Goal: Transaction & Acquisition: Purchase product/service

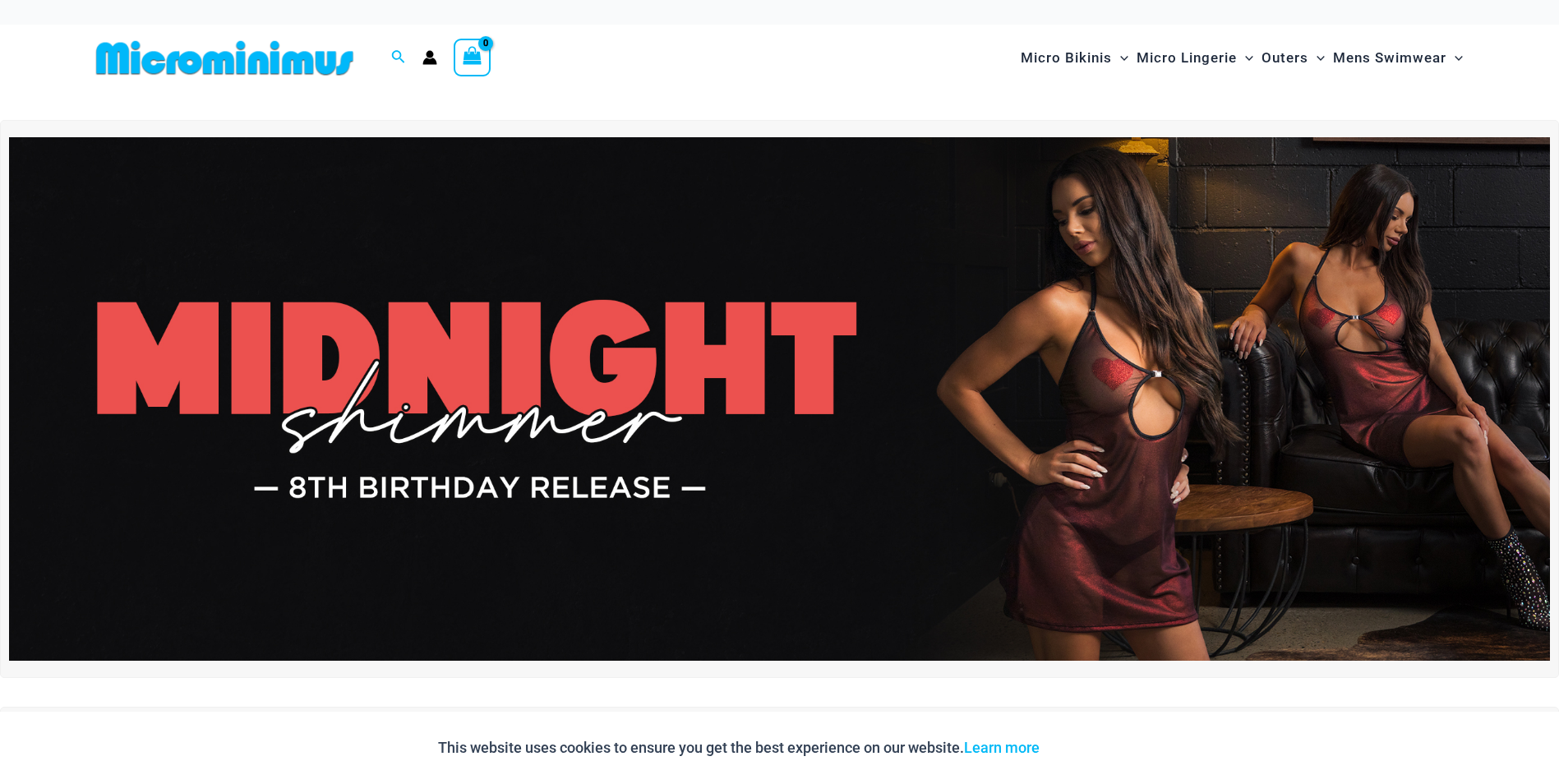
click at [428, 350] on img at bounding box center [780, 398] width 1542 height 523
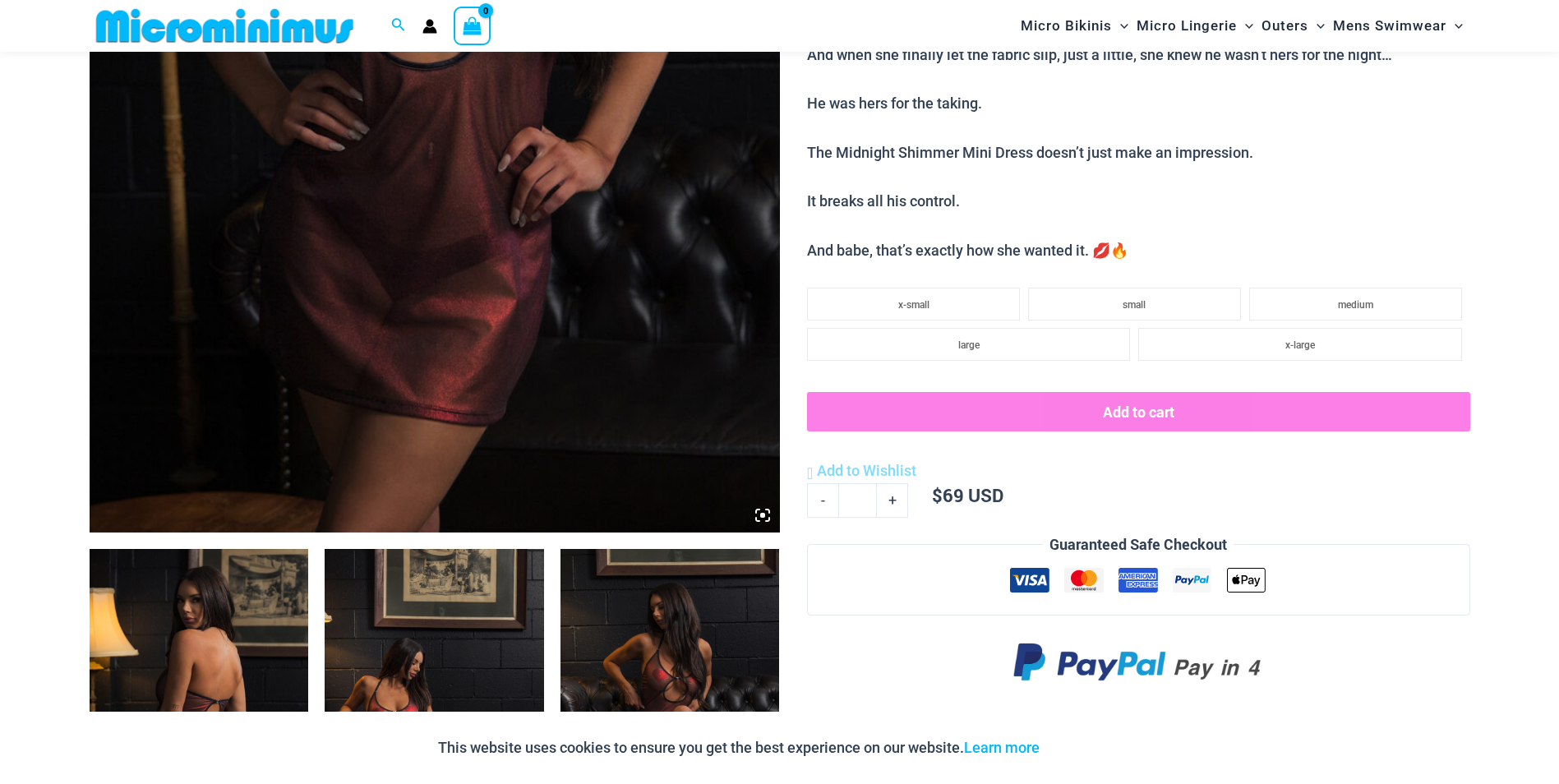
scroll to position [649, 0]
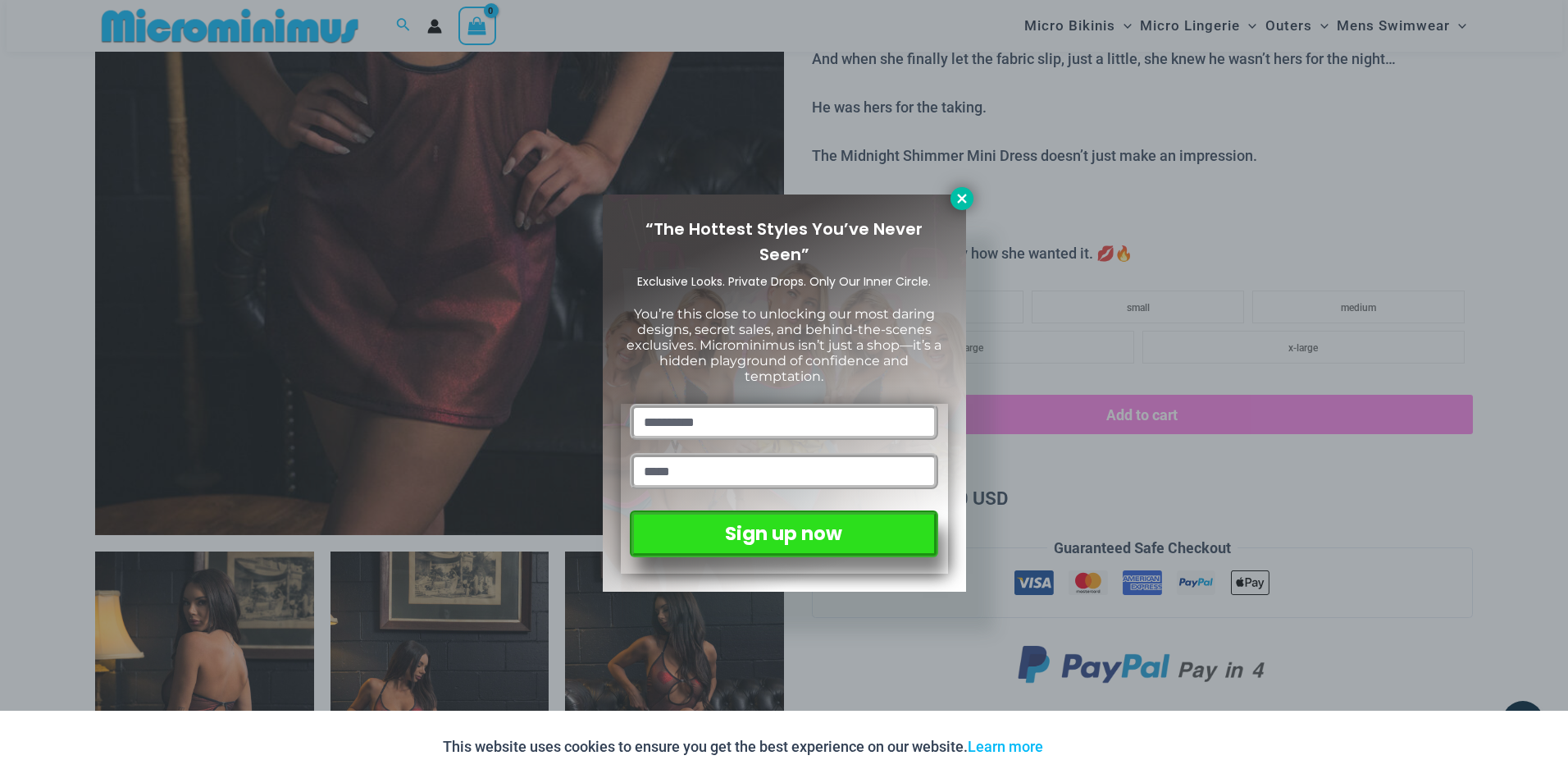
click at [964, 197] on icon at bounding box center [961, 198] width 14 height 14
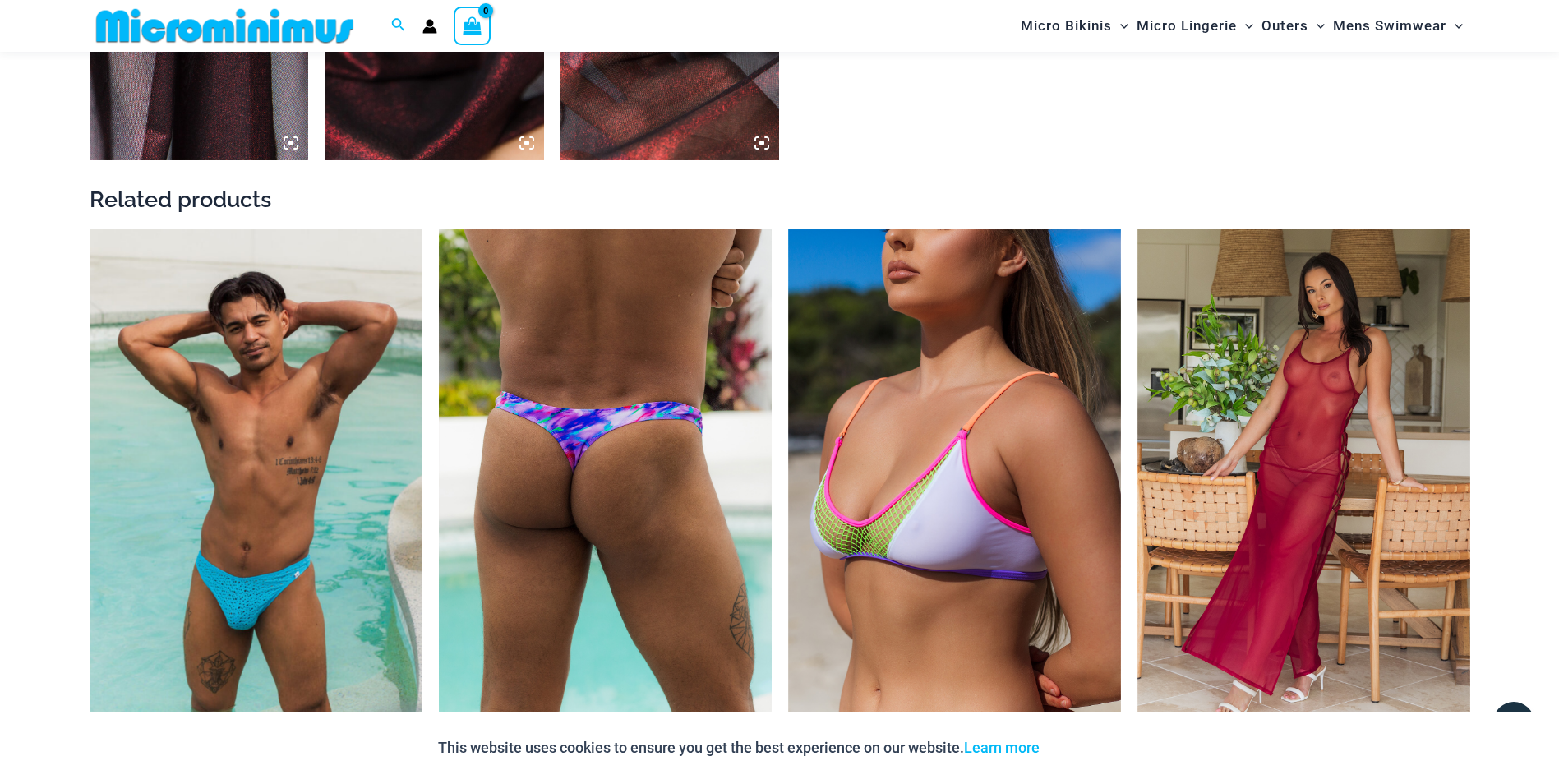
scroll to position [2051, 0]
